Goal: Task Accomplishment & Management: Complete application form

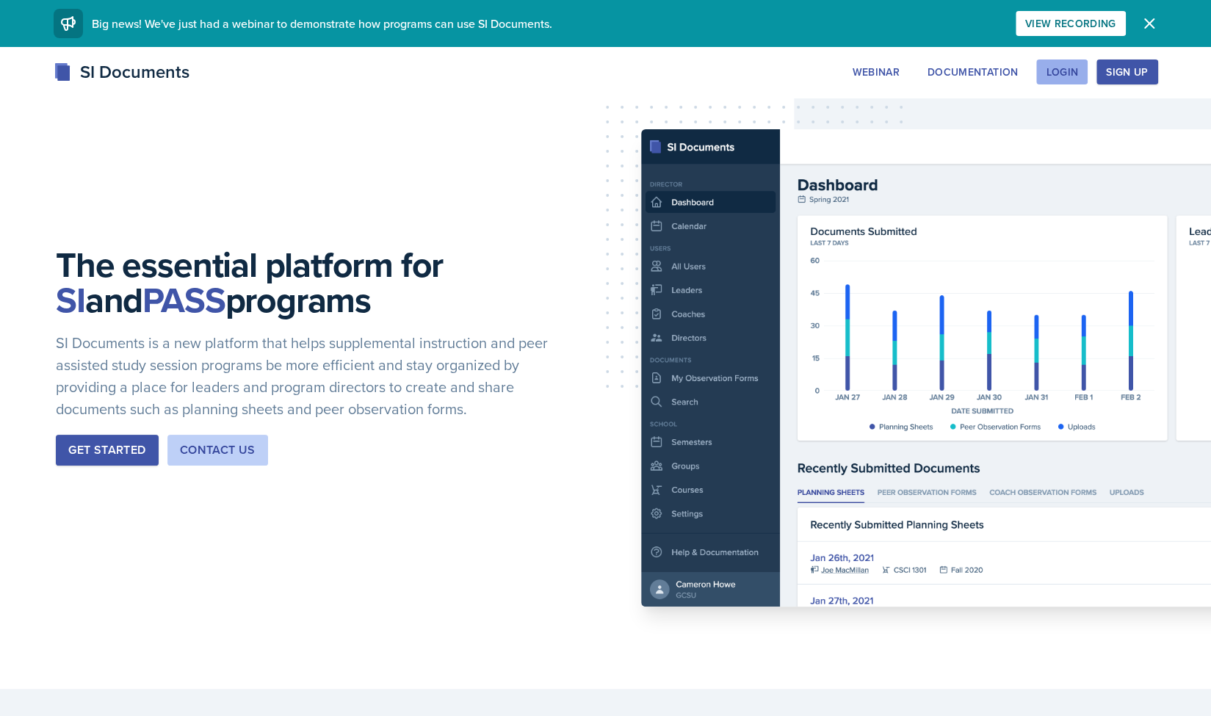
click at [1068, 71] on div "Login" at bounding box center [1062, 72] width 32 height 12
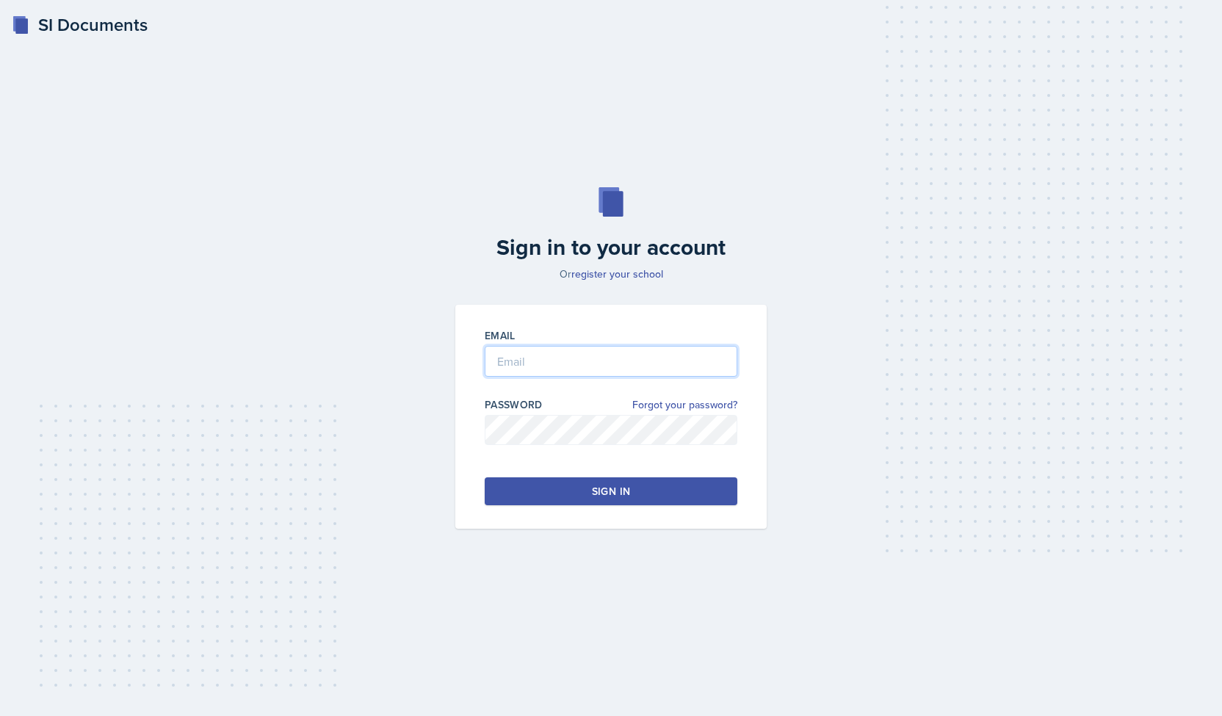
click at [559, 366] on input "email" at bounding box center [611, 361] width 253 height 31
type input "[EMAIL_ADDRESS][DOMAIN_NAME]"
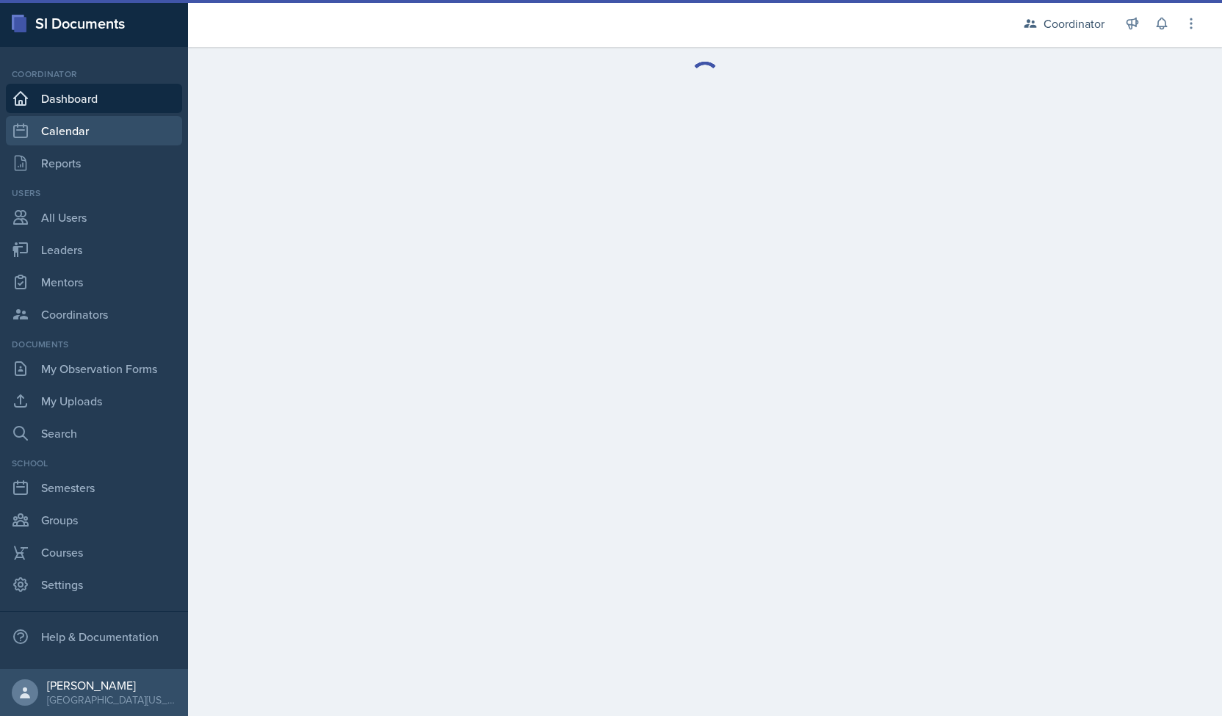
click at [68, 134] on link "Calendar" at bounding box center [94, 130] width 176 height 29
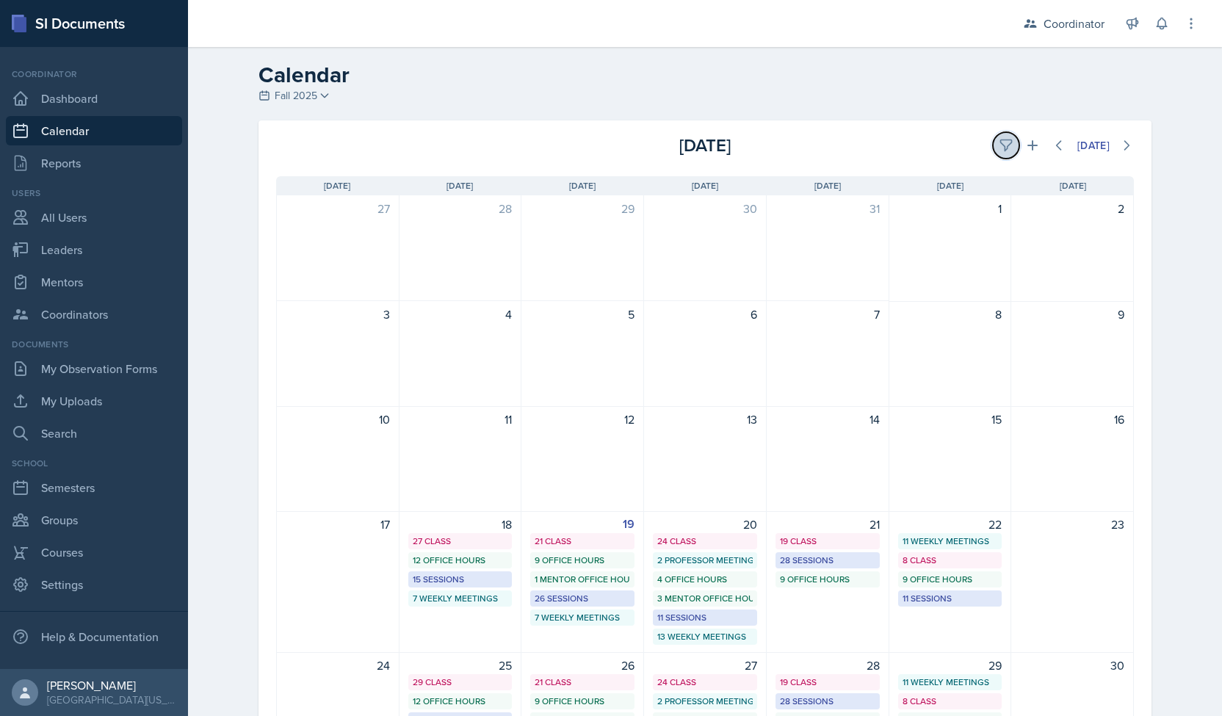
click at [1003, 135] on button at bounding box center [1006, 145] width 26 height 26
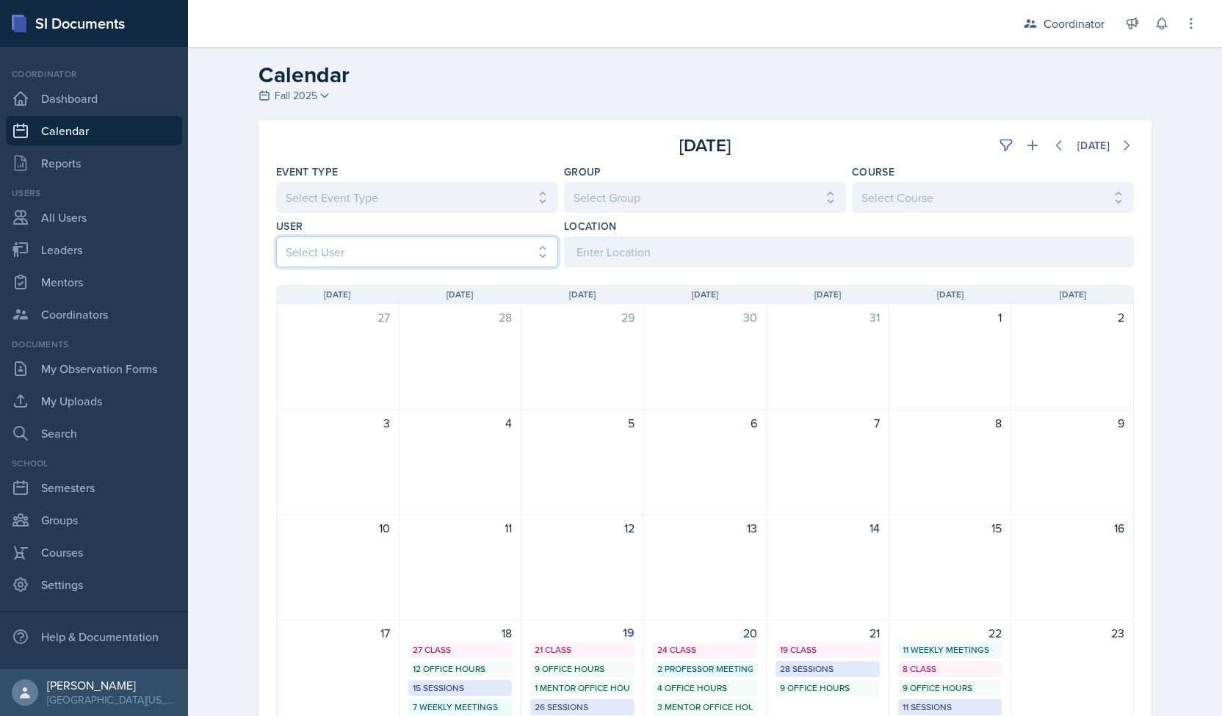
click at [453, 252] on select "Select User All [PERSON_NAME] [PERSON_NAME] [PERSON_NAME] [PERSON_NAME] [PERSON…" at bounding box center [417, 251] width 282 height 31
select select "d4396dc8-67b8-422c-a9a6-927487b5c8ab"
click at [276, 236] on select "Select User All [PERSON_NAME] [PERSON_NAME] [PERSON_NAME] [PERSON_NAME] [PERSON…" at bounding box center [417, 251] width 282 height 31
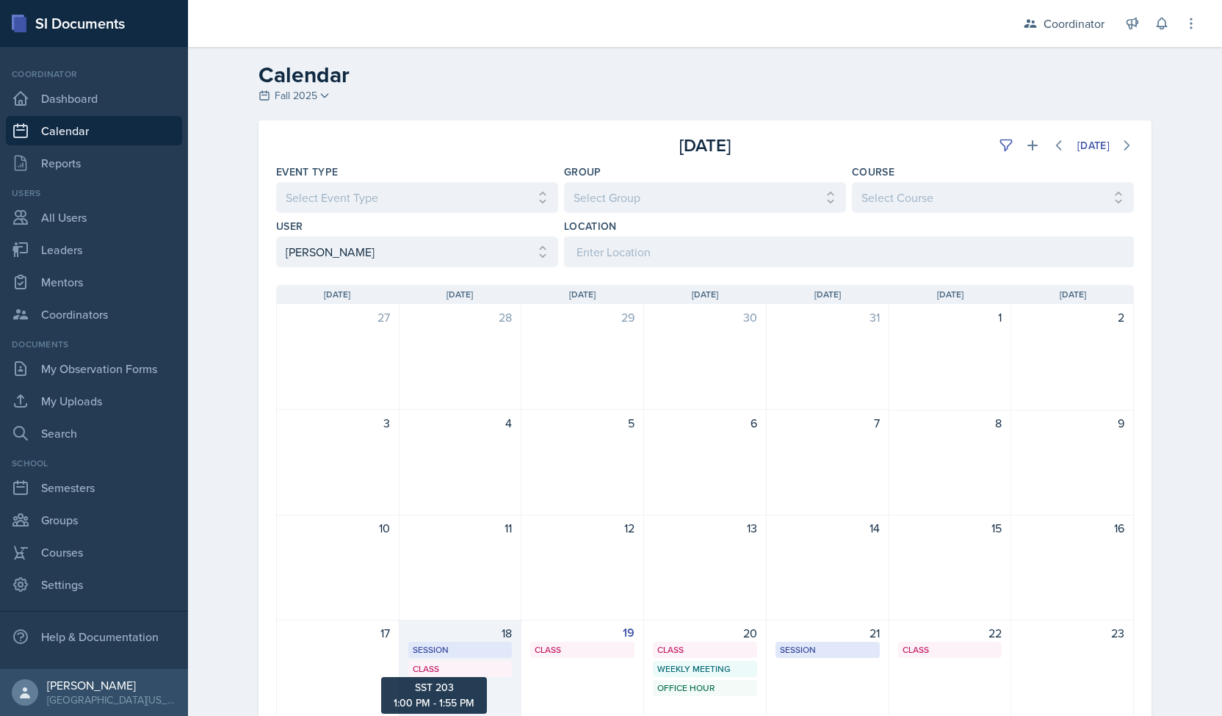
click at [466, 670] on div "Class" at bounding box center [460, 668] width 95 height 13
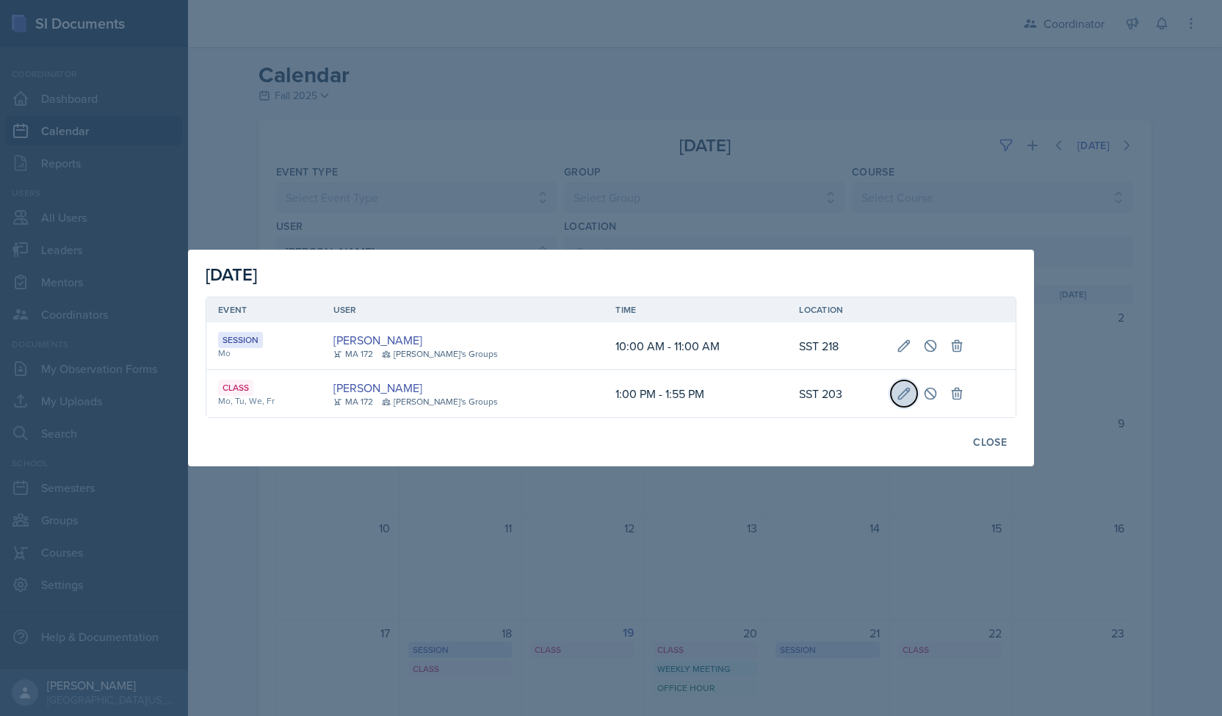
click at [897, 388] on icon at bounding box center [904, 393] width 15 height 15
select select "1"
select select "0"
select select "PM"
select select "1"
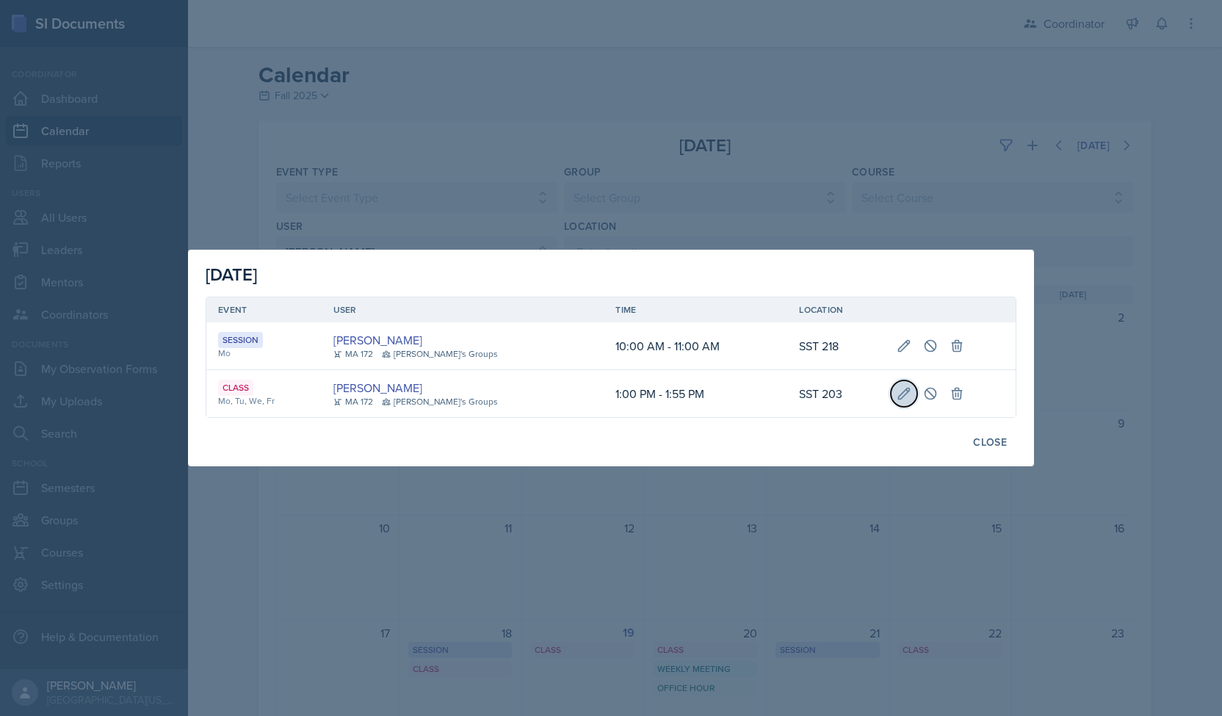
select select "55"
select select "PM"
type input "SST 203"
select select "bd4f27e7-d6ed-4573-9455-47908d0b622f"
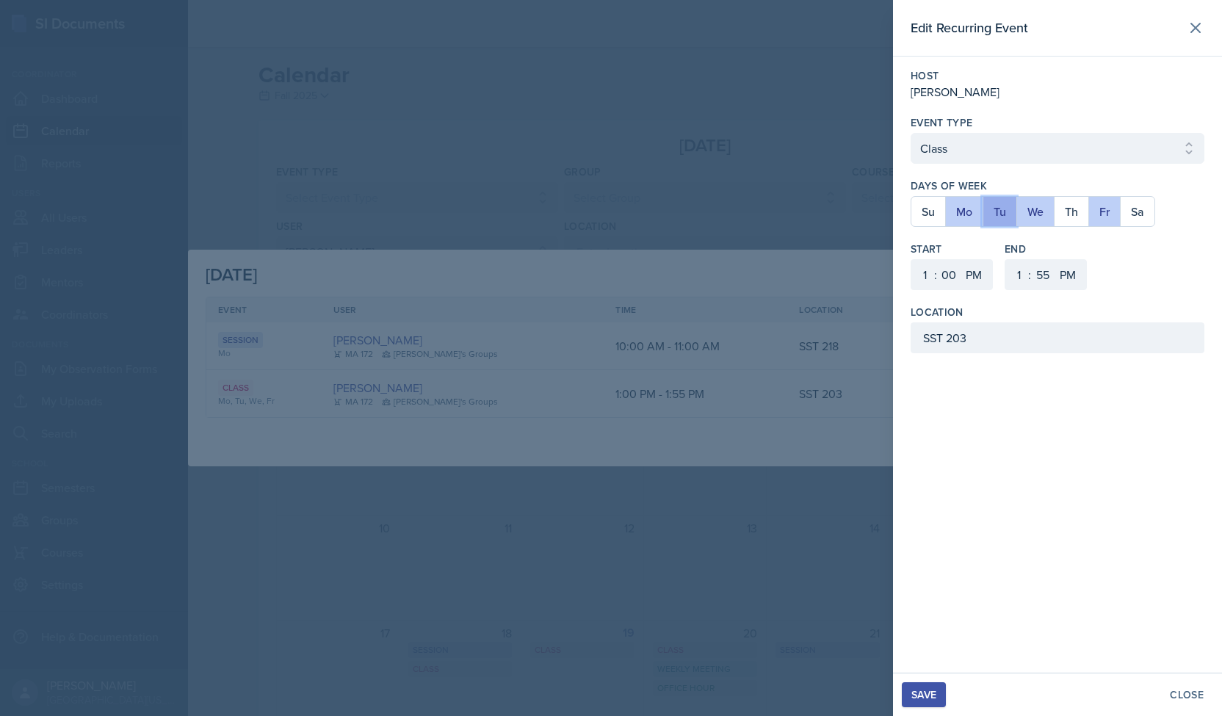
click at [1009, 219] on button "Tu" at bounding box center [999, 211] width 34 height 29
click at [1090, 200] on button "Fr" at bounding box center [1104, 211] width 32 height 29
click at [926, 690] on div "Save" at bounding box center [923, 695] width 25 height 12
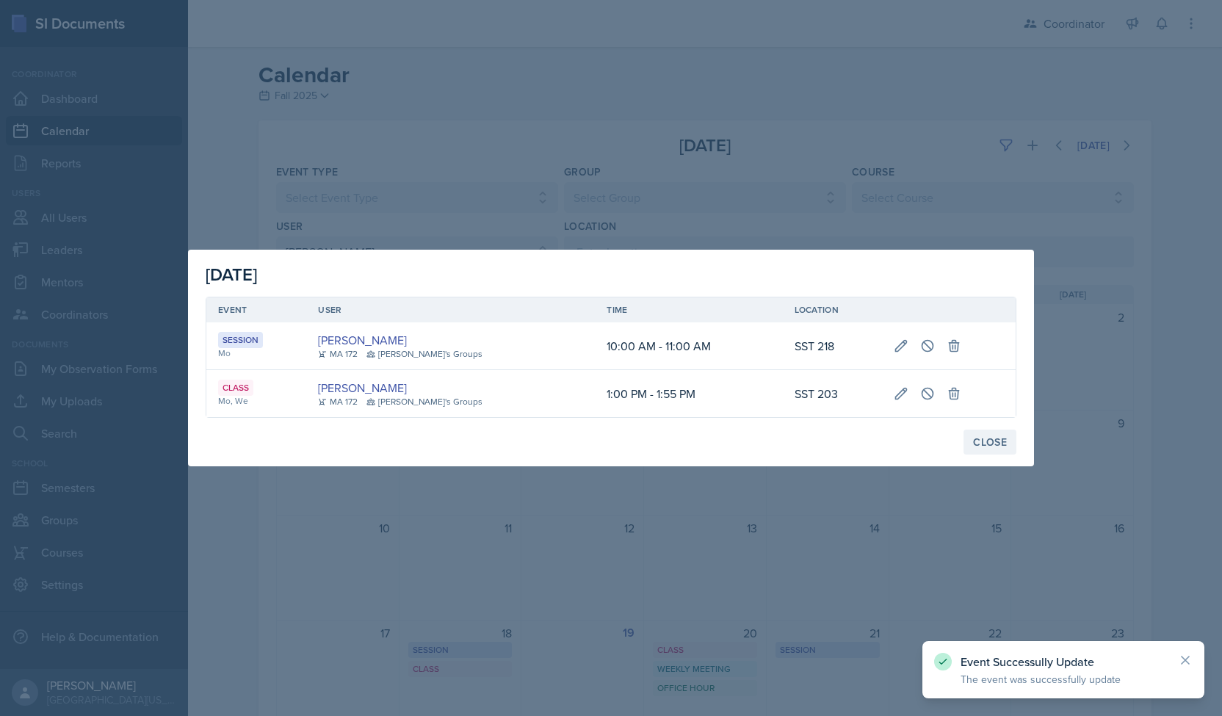
click at [979, 439] on div "Close" at bounding box center [990, 442] width 34 height 12
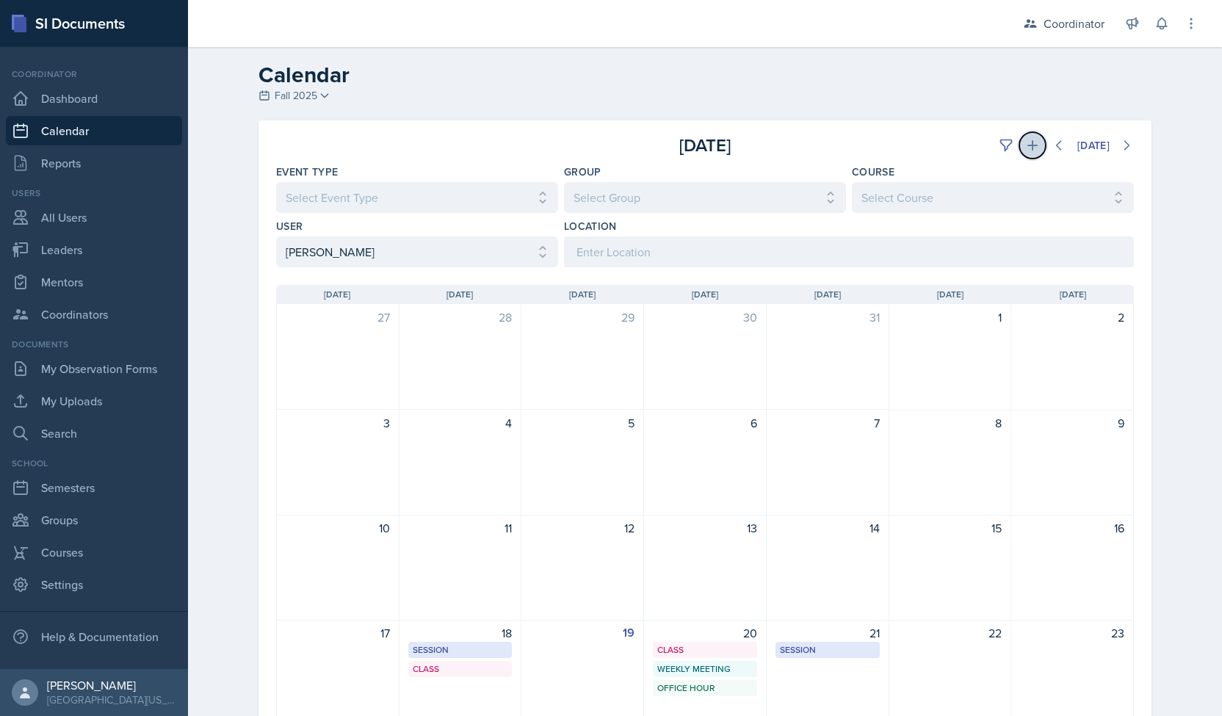
click at [1019, 149] on button at bounding box center [1032, 145] width 26 height 26
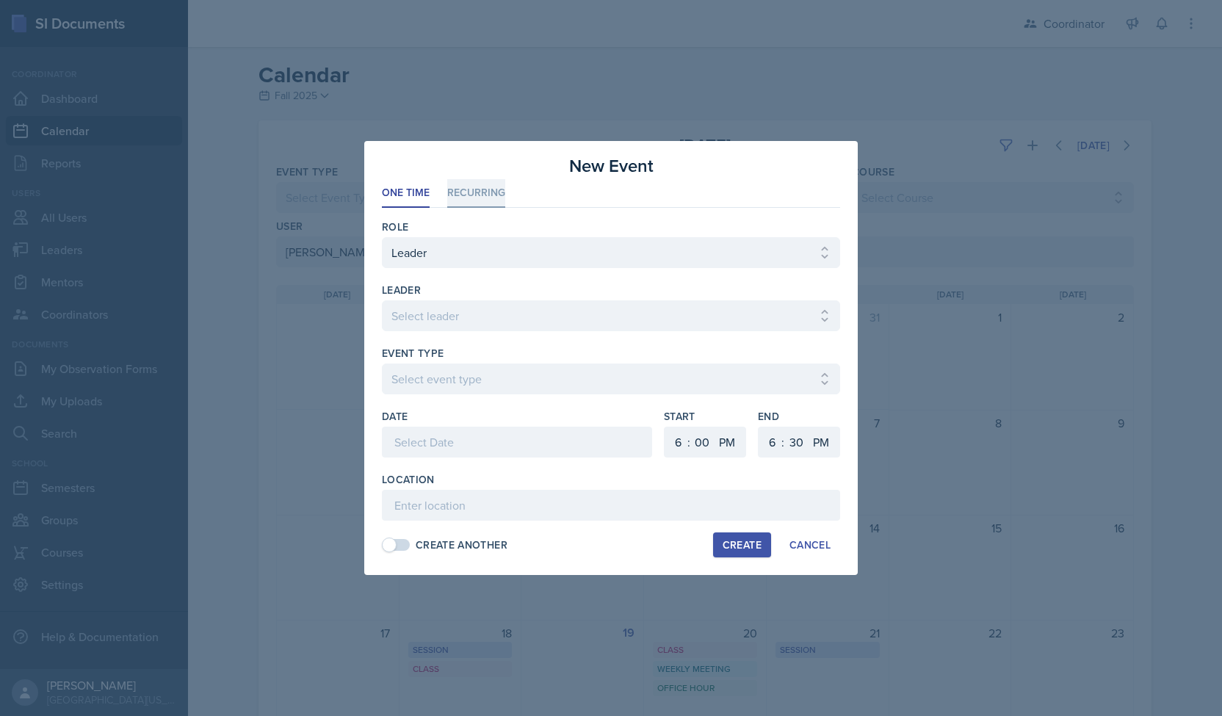
click at [480, 186] on li "Recurring" at bounding box center [476, 193] width 58 height 29
click at [445, 336] on div at bounding box center [611, 338] width 458 height 15
click at [452, 319] on select "Select leader [PERSON_NAME] [PERSON_NAME] [PERSON_NAME] [PERSON_NAME] [PERSON_N…" at bounding box center [611, 315] width 458 height 31
select select "1468d170-1270-42a4-b78b-a07f5b0f9752"
click at [382, 301] on select "Select leader [PERSON_NAME] [PERSON_NAME] [PERSON_NAME] [PERSON_NAME] [PERSON_N…" at bounding box center [611, 315] width 458 height 31
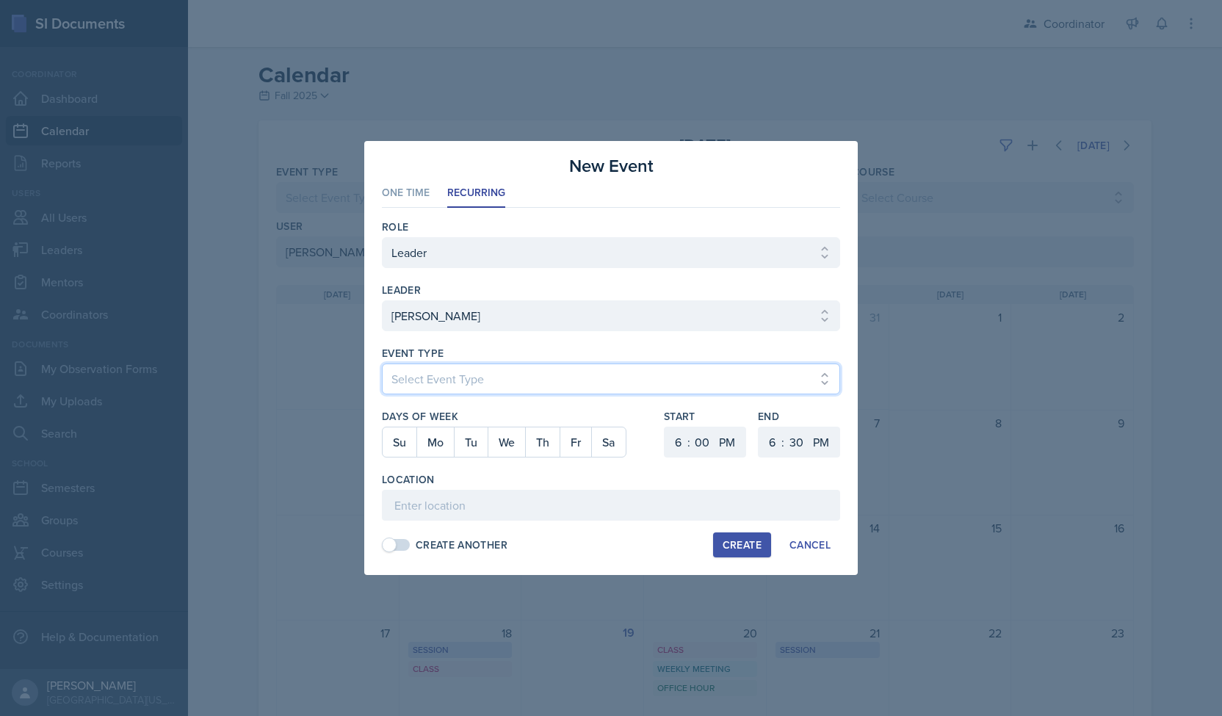
click at [445, 380] on select "Select Event Type Admin Office Hour Cal Workshop Class Class Announcement LA Pe…" at bounding box center [611, 378] width 458 height 31
select select "bd4f27e7-d6ed-4573-9455-47908d0b622f"
click at [382, 363] on select "Select Event Type Admin Office Hour Cal Workshop Class Class Announcement LA Pe…" at bounding box center [611, 378] width 458 height 31
click at [438, 447] on button "Mo" at bounding box center [434, 441] width 37 height 29
click at [676, 443] on select "1 2 3 4 5 6 7 8 9 10 11 12" at bounding box center [675, 442] width 23 height 31
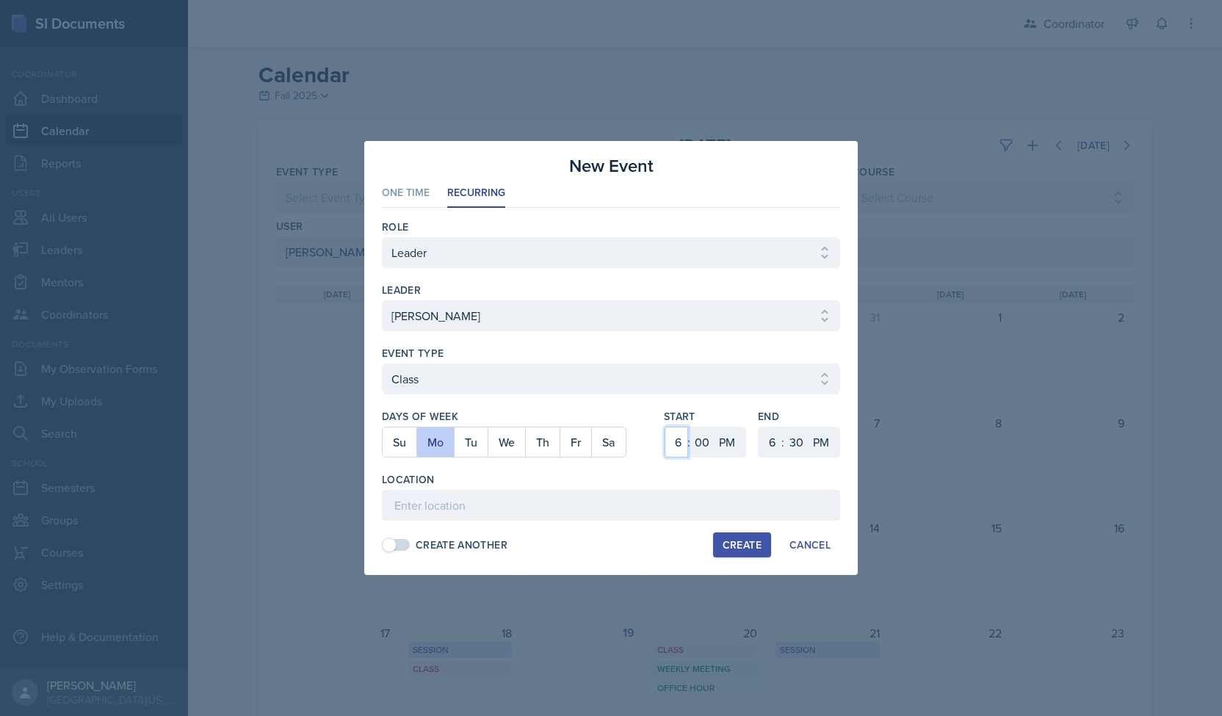
select select "7"
click at [664, 427] on select "1 2 3 4 5 6 7 8 9 10 11 12" at bounding box center [675, 442] width 23 height 31
click at [696, 444] on select "00 05 10 15 20 25 30 35 40 45 50 55" at bounding box center [701, 442] width 23 height 31
click at [695, 450] on select "00 05 10 15 20 25 30 35 40 45 50 55" at bounding box center [701, 442] width 23 height 31
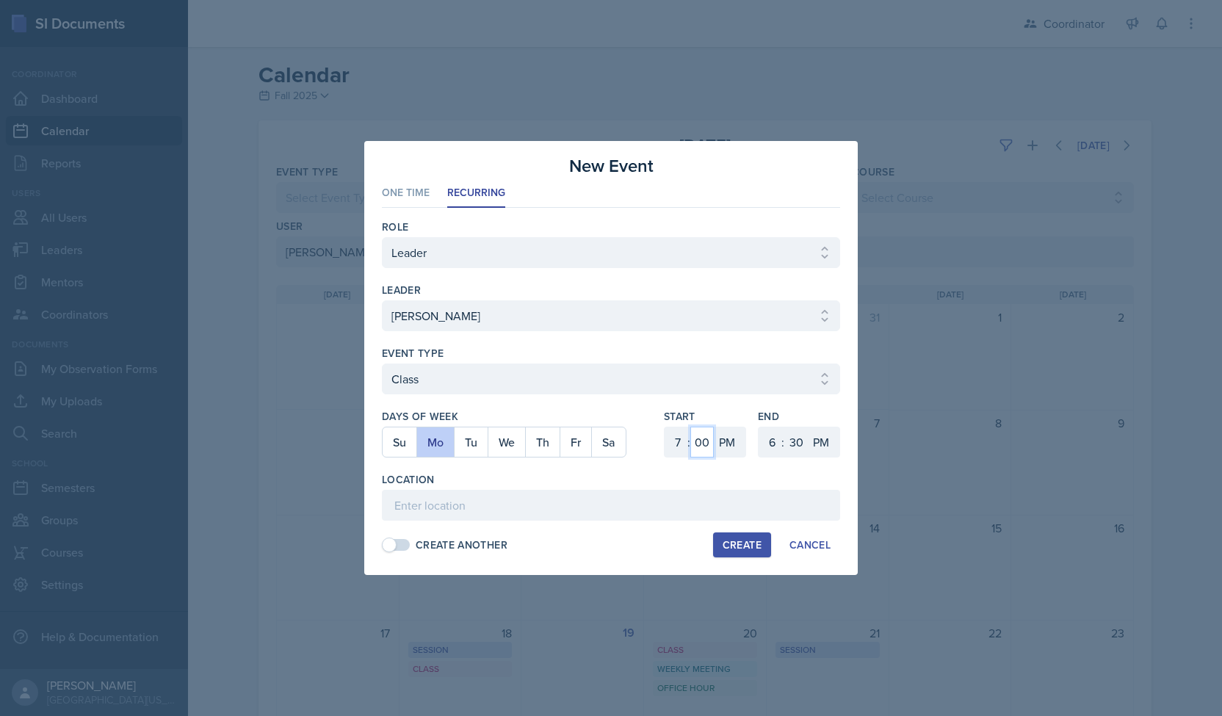
select select "40"
click at [690, 427] on select "00 05 10 15 20 25 30 35 40 45 50 55" at bounding box center [701, 442] width 23 height 31
click at [765, 436] on select "1 2 3 4 5 6 7 8 9 10 11 12" at bounding box center [769, 442] width 23 height 31
select select "9"
click at [758, 427] on select "1 2 3 4 5 6 7 8 9 10 11 12" at bounding box center [769, 442] width 23 height 31
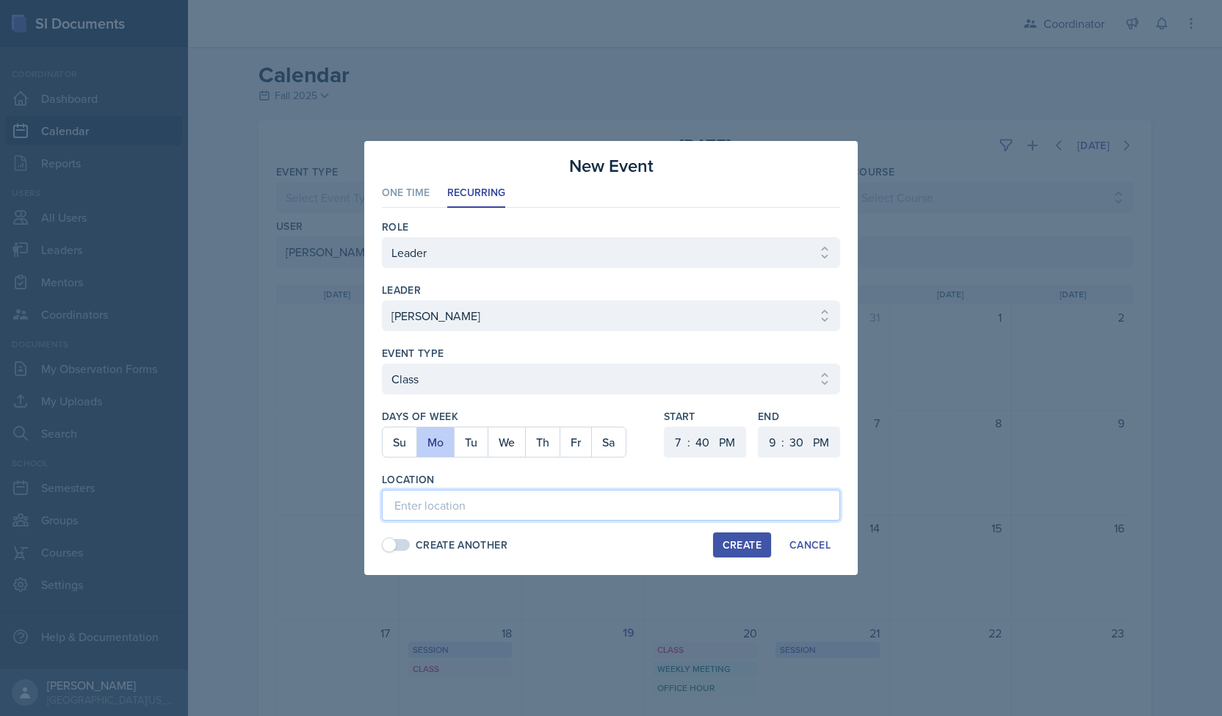
click at [607, 509] on input at bounding box center [611, 505] width 458 height 31
type input "Online"
click at [742, 551] on button "Create" at bounding box center [742, 544] width 58 height 25
select select
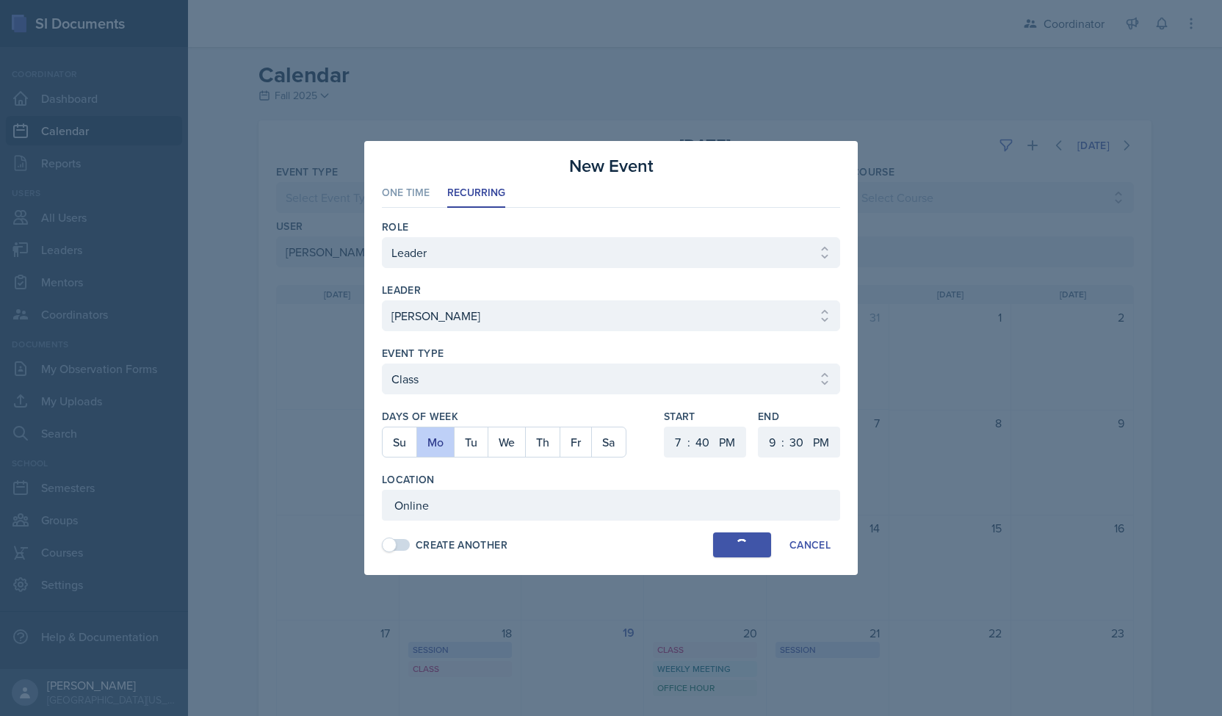
select select "6"
select select "0"
select select "6"
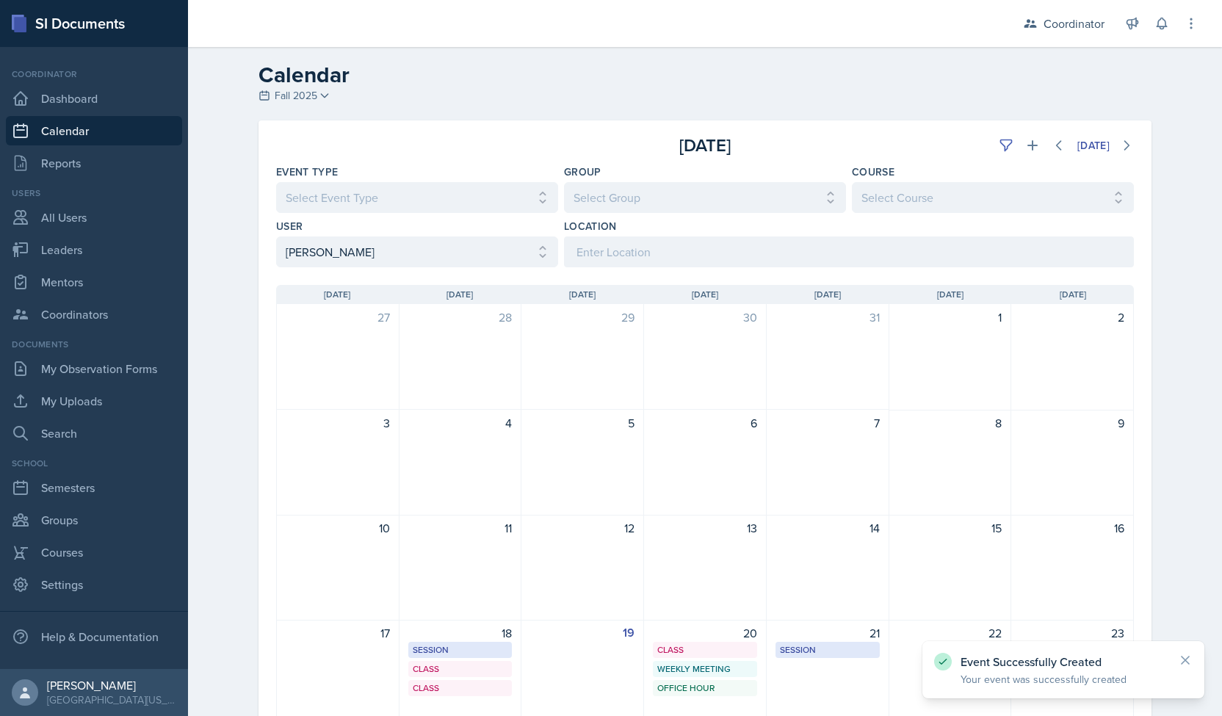
click at [239, 391] on div "[DATE] [DATE] Event Type Select Event Type All Admin Office Hour Admin Office H…" at bounding box center [705, 554] width 940 height 868
click at [740, 87] on h2 "Calendar" at bounding box center [704, 75] width 893 height 26
